Goal: Check status: Check status

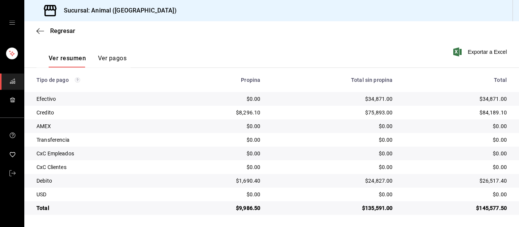
scroll to position [108, 0]
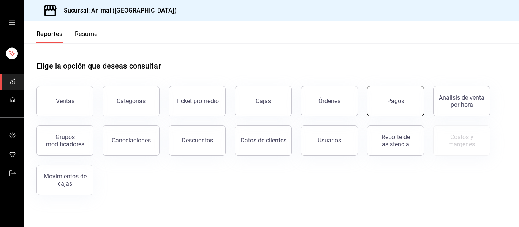
click at [405, 109] on button "Pagos" at bounding box center [395, 101] width 57 height 30
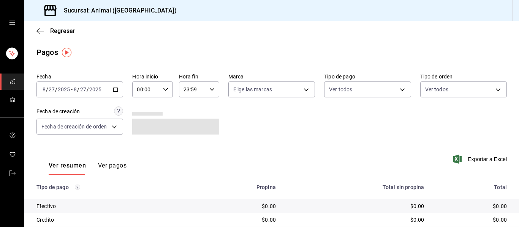
click at [114, 89] on \(Stroke\) "button" at bounding box center [116, 89] width 4 height 0
click at [235, 117] on div "Fecha 2025-08-27 8 / 27 / 2025 - 2025-08-27 8 / 27 / 2025 Hora inicio 00:00 Hor…" at bounding box center [271, 107] width 470 height 74
click at [160, 90] on div "00:00 Hora inicio" at bounding box center [152, 90] width 40 height 16
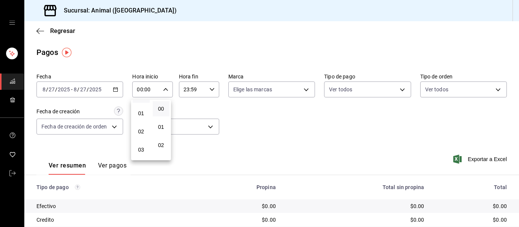
scroll to position [38, 0]
click at [140, 142] on span "04" at bounding box center [141, 144] width 8 height 6
type input "04:00"
click at [299, 88] on div at bounding box center [259, 113] width 519 height 227
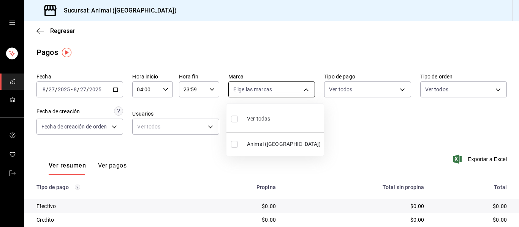
click at [303, 88] on body "Sucursal: Animal (Puebla) Regresar Pagos Fecha 2025-08-27 8 / 27 / 2025 - 2025-…" at bounding box center [259, 113] width 519 height 227
click at [263, 121] on span "Ver todas" at bounding box center [258, 119] width 23 height 8
type input "96838179-8fbb-4073-aae3-1789726318c8"
checkbox input "true"
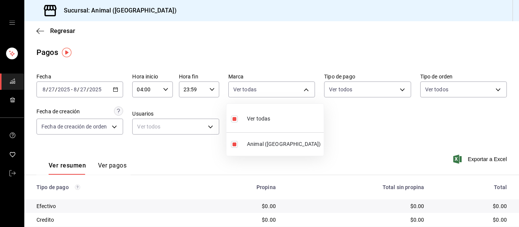
click at [368, 139] on div at bounding box center [259, 113] width 519 height 227
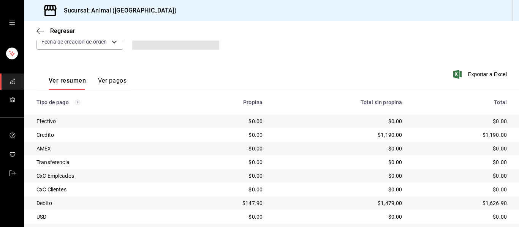
scroll to position [108, 0]
